Goal: Navigation & Orientation: Find specific page/section

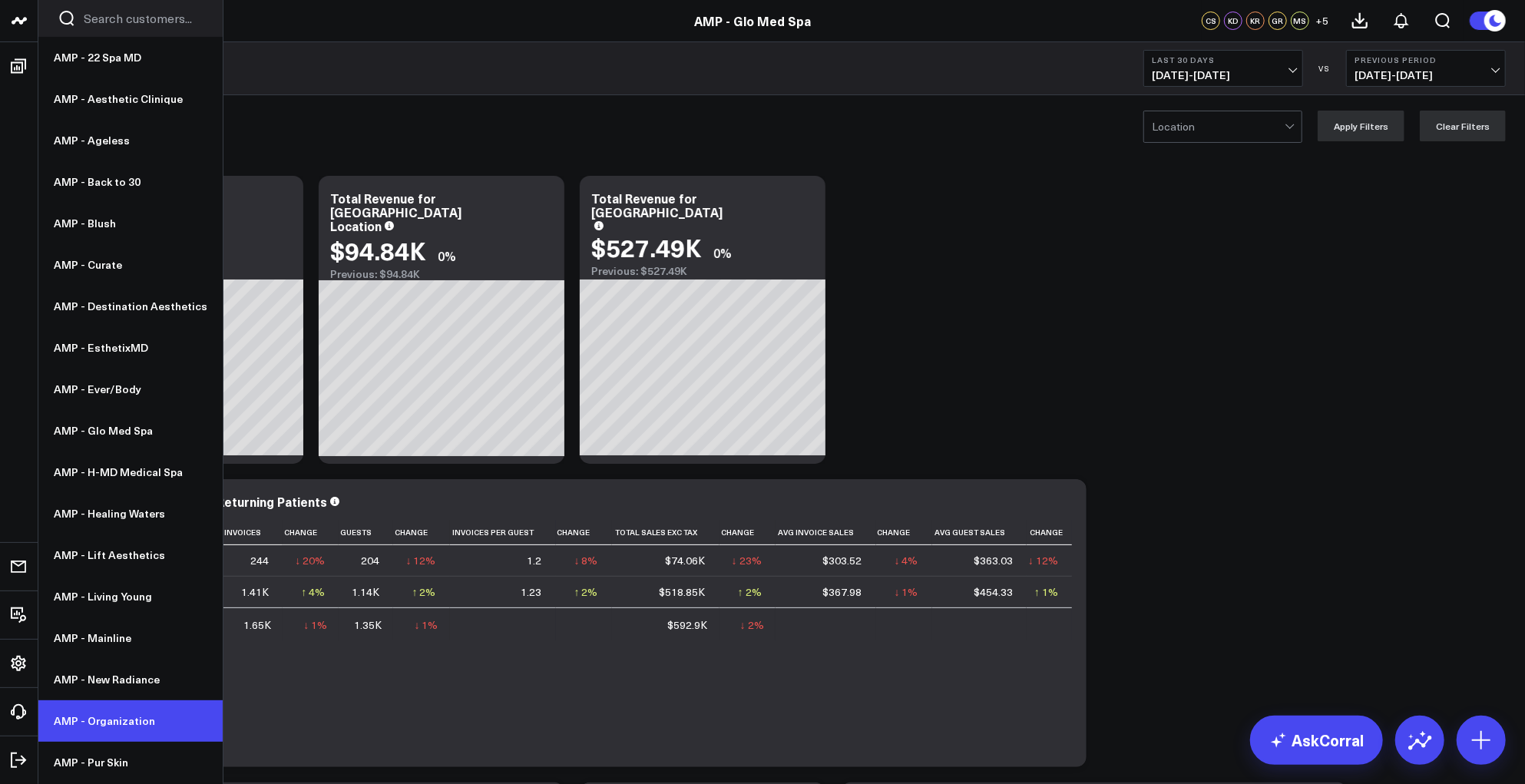
click at [89, 716] on link "AMP - Organization" at bounding box center [130, 721] width 184 height 42
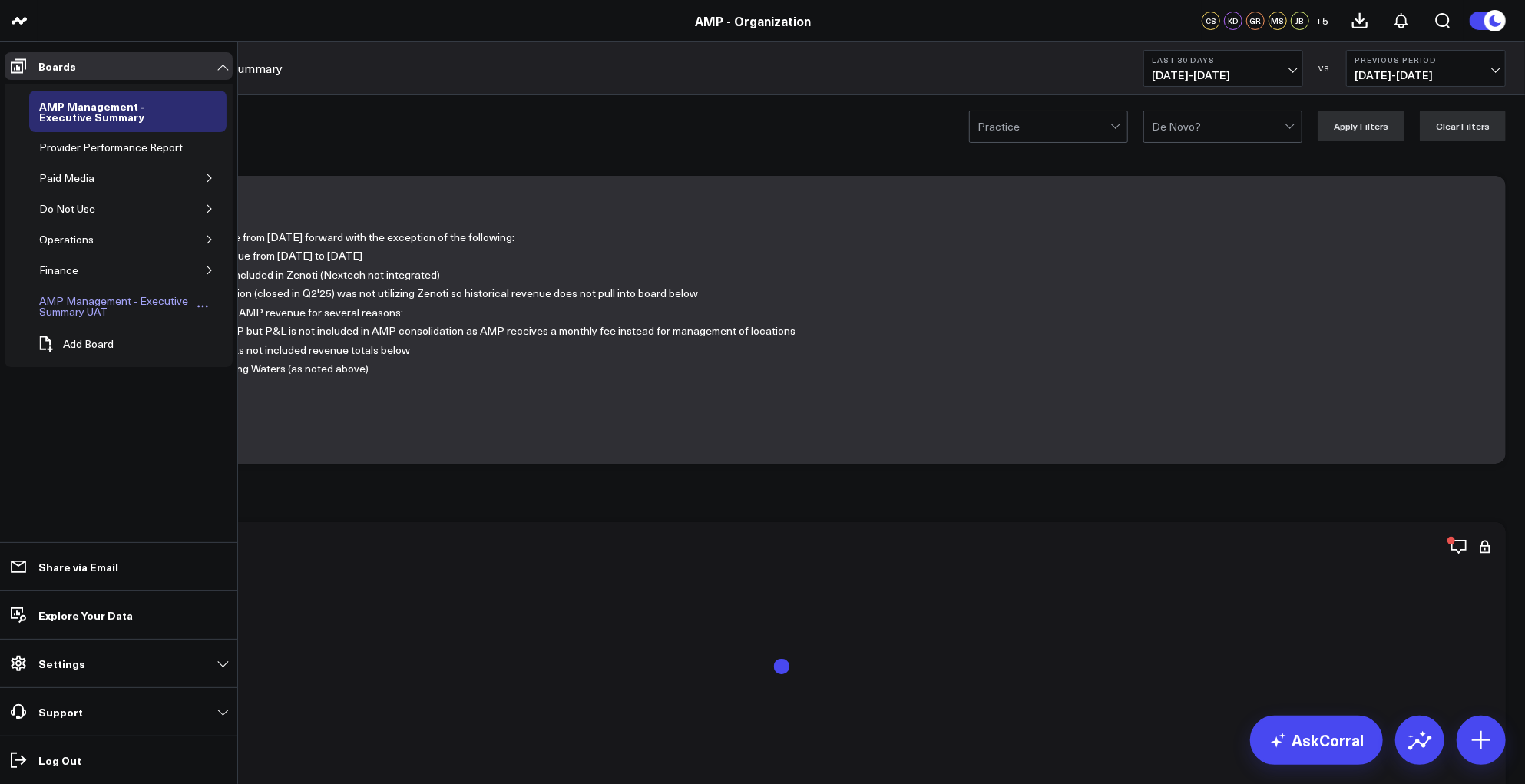
click at [63, 307] on div "AMP Management - Executive Summary UAT" at bounding box center [115, 306] width 160 height 30
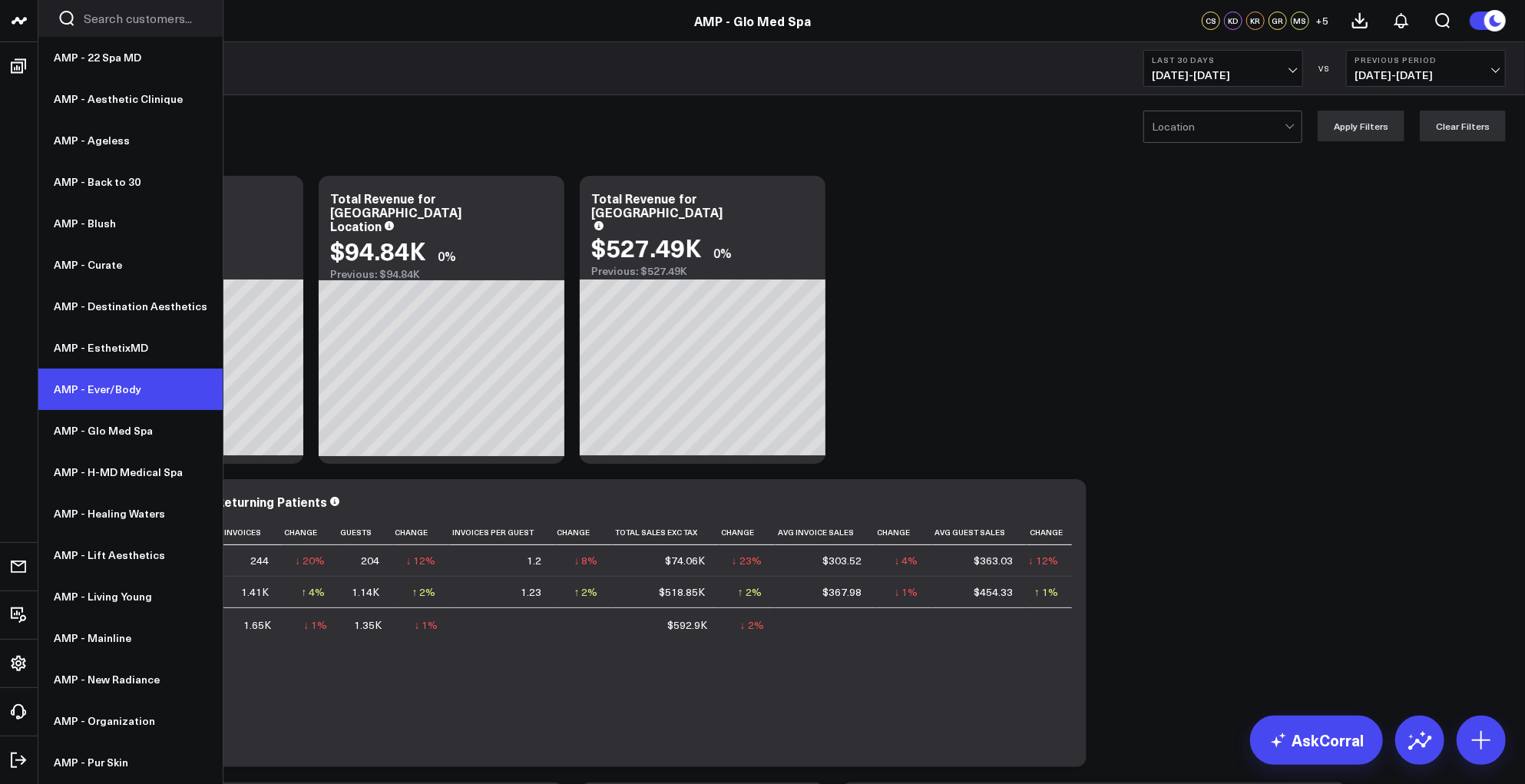
click at [112, 387] on link "AMP - Ever/Body" at bounding box center [130, 390] width 184 height 42
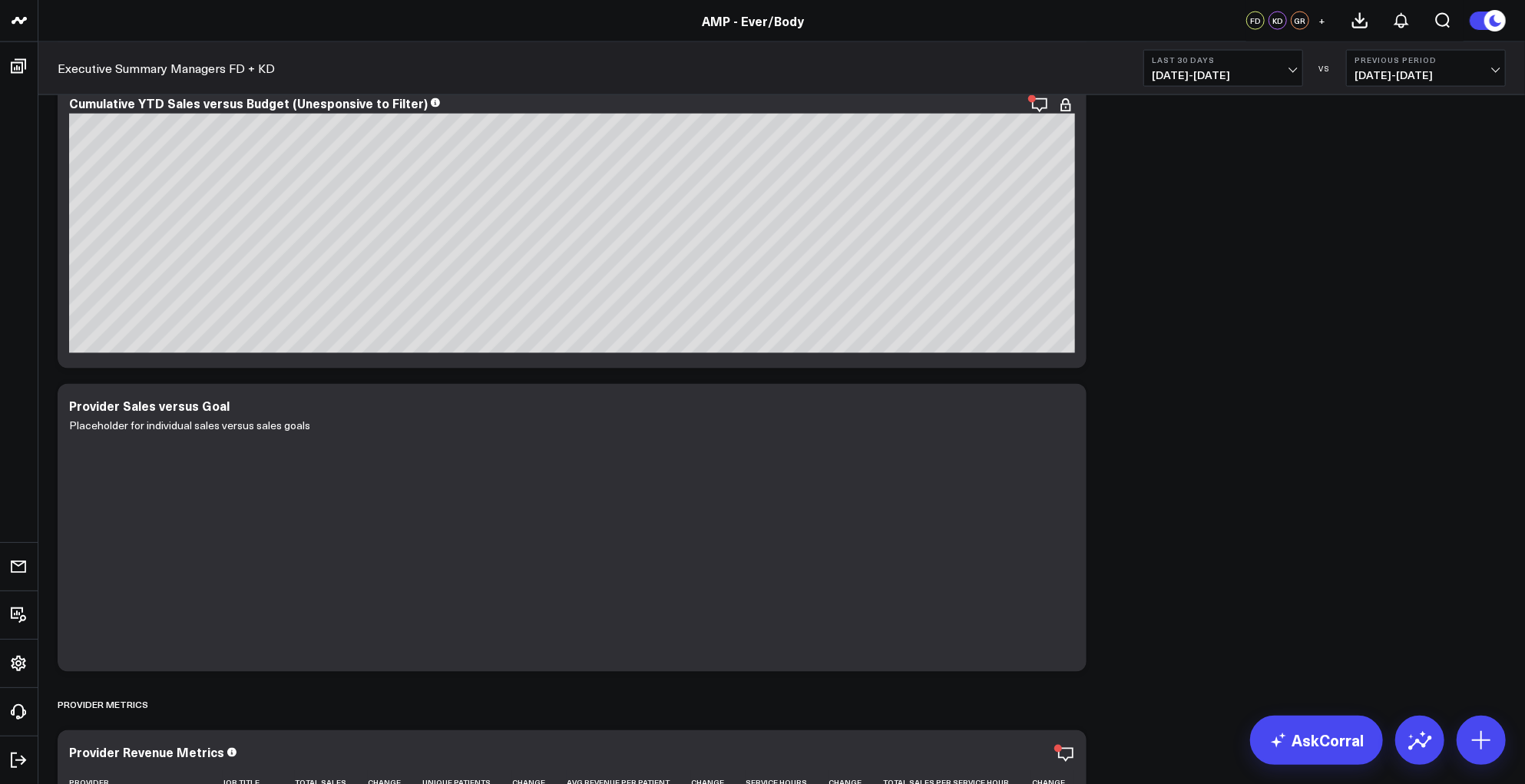
scroll to position [1674, 0]
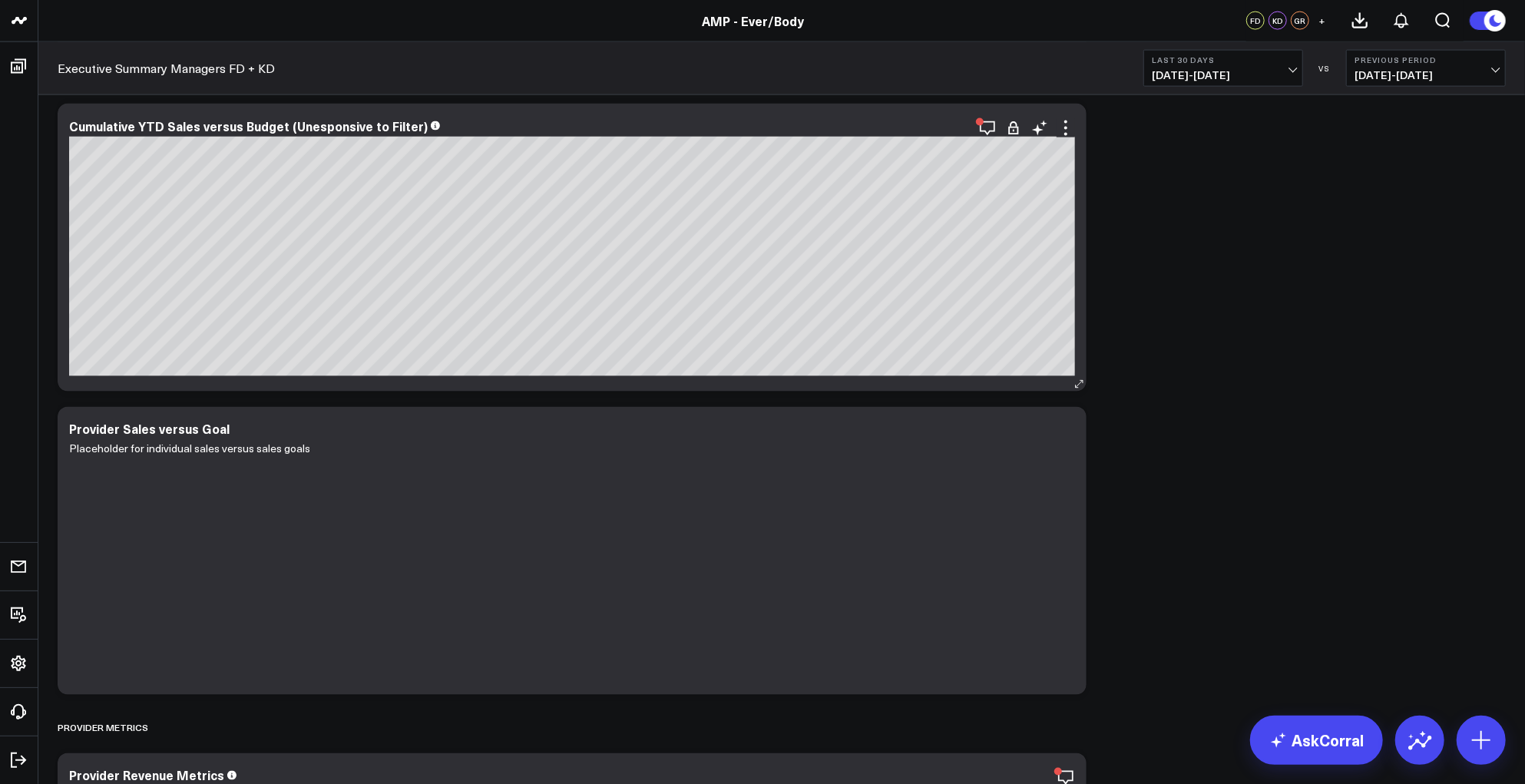
click at [317, 133] on div "Cumulative YTD Sales versus Budget (Unesponsive to Filter)" at bounding box center [572, 128] width 1006 height 18
click at [306, 128] on div "Cumulative YTD Sales versus Budget (Unesponsive to Filter)" at bounding box center [255, 126] width 372 height 17
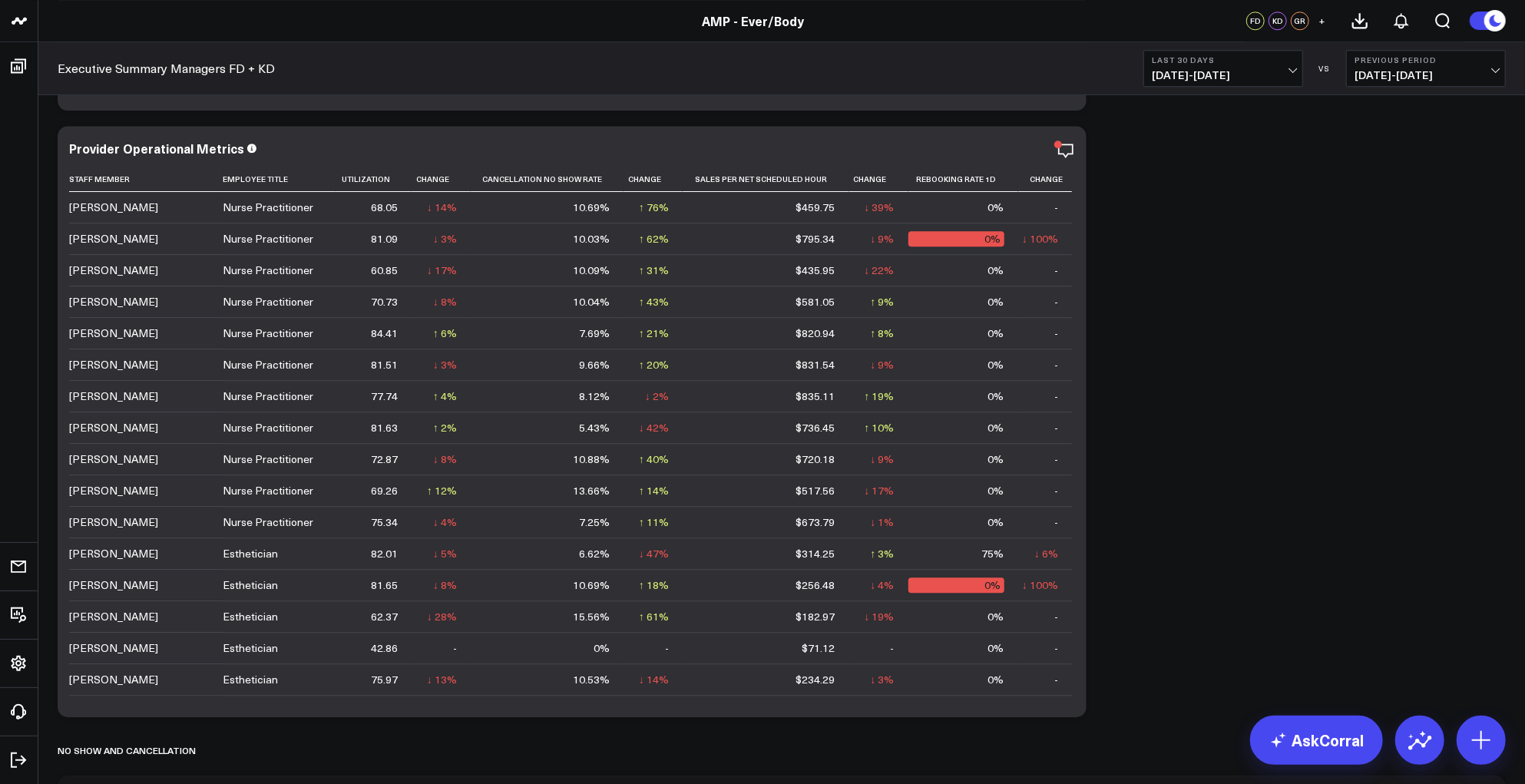
scroll to position [2930, 0]
